Goal: Information Seeking & Learning: Learn about a topic

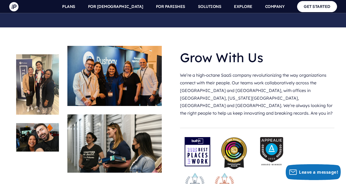
scroll to position [1065, 0]
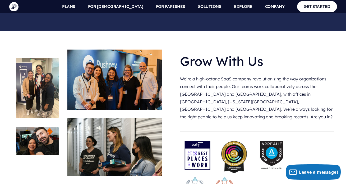
click at [195, 141] on img at bounding box center [197, 155] width 26 height 29
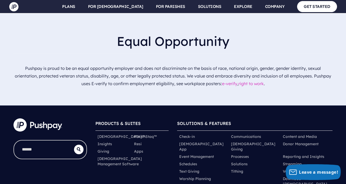
scroll to position [1635, 0]
